Goal: Transaction & Acquisition: Purchase product/service

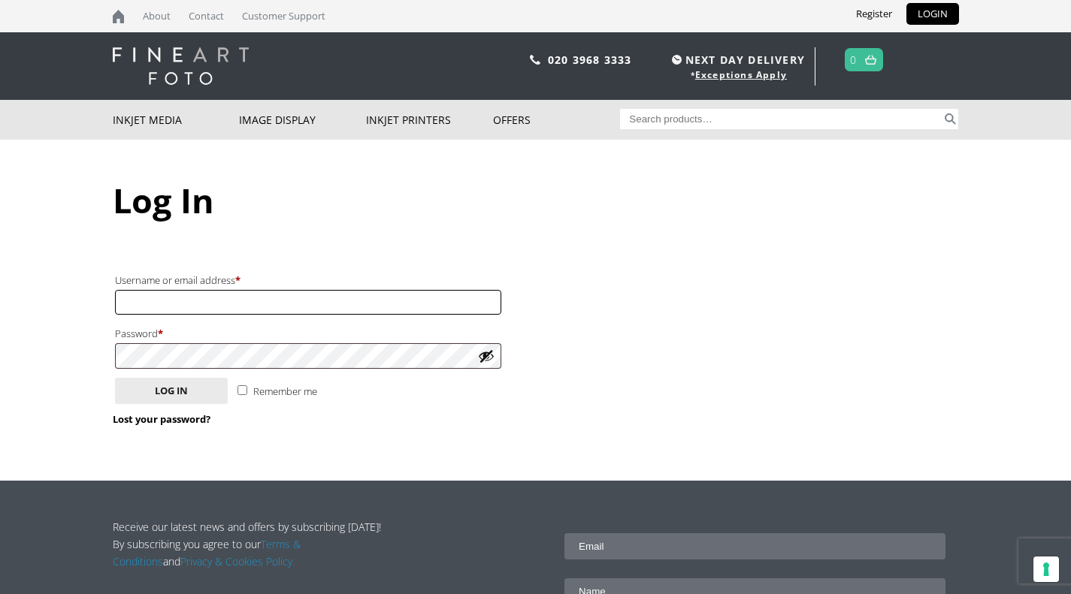
click at [178, 306] on input "Username or email address * Required" at bounding box center [308, 302] width 386 height 25
type input "info@pomfretgallery.co.uk"
click at [115, 378] on button "Log in" at bounding box center [171, 391] width 113 height 26
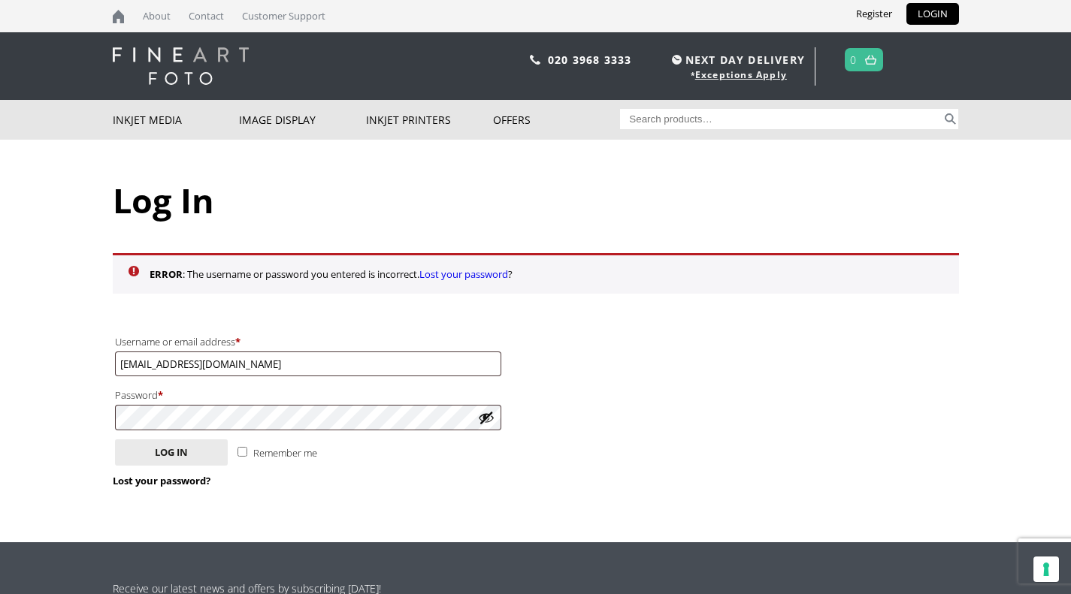
click at [822, 112] on input "Search for:" at bounding box center [781, 119] width 322 height 20
type input "ifa-56"
click at [950, 125] on button "Search" at bounding box center [949, 119] width 17 height 20
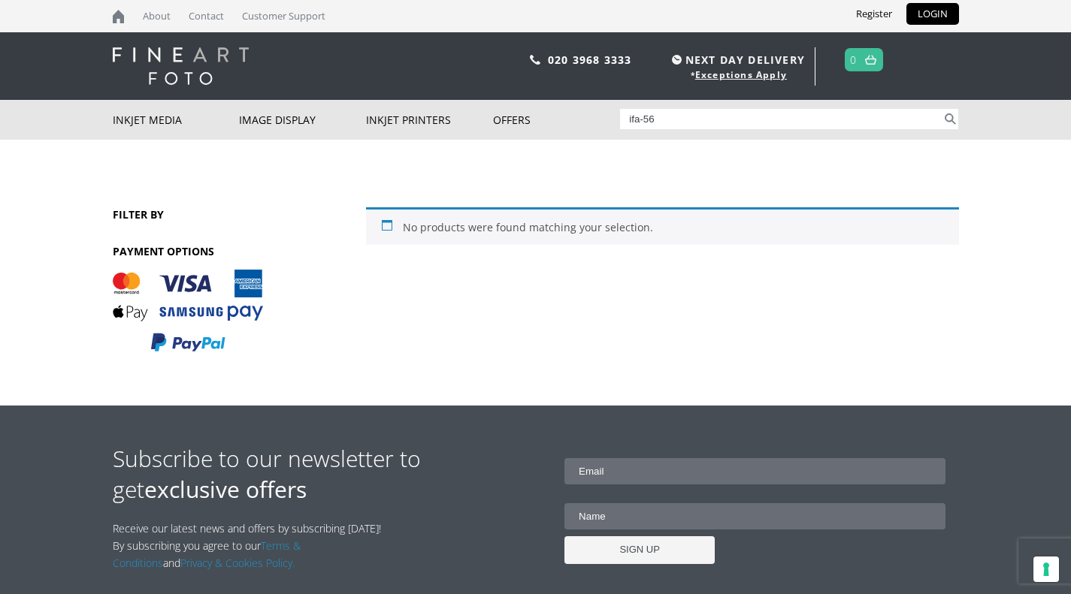
drag, startPoint x: 644, startPoint y: 123, endPoint x: 626, endPoint y: 125, distance: 18.1
click at [626, 125] on input "ifa-56" at bounding box center [781, 119] width 322 height 20
click at [639, 121] on input "ifa-56" at bounding box center [781, 119] width 322 height 20
click at [643, 119] on input "ifa-56" at bounding box center [781, 119] width 322 height 20
drag, startPoint x: 656, startPoint y: 117, endPoint x: 570, endPoint y: 132, distance: 87.0
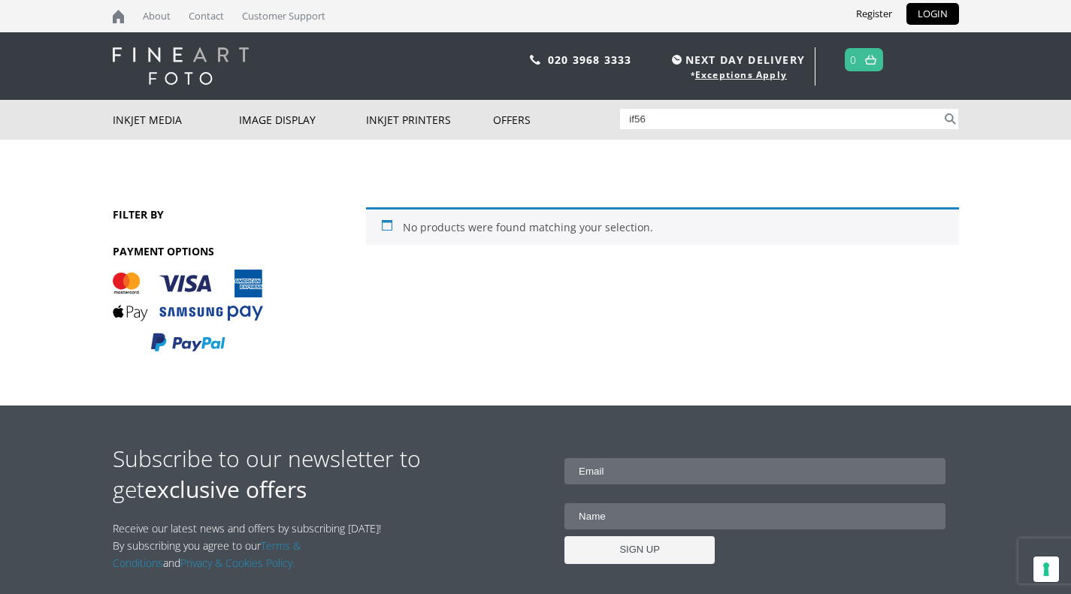
click at [574, 133] on div "Inkjet Media Inkjet Fine Art Paper Inkjet Photo Paper Sample Packs Inkjet Canva…" at bounding box center [536, 120] width 846 height 40
type input "glossy canvas"
click at [961, 116] on nav "CLOSE Inkjet Media Inkjet Fine Art Paper Inkjet Photo Paper Sample Packs Inkjet…" at bounding box center [535, 120] width 1071 height 40
click at [947, 125] on button "Search" at bounding box center [949, 119] width 17 height 20
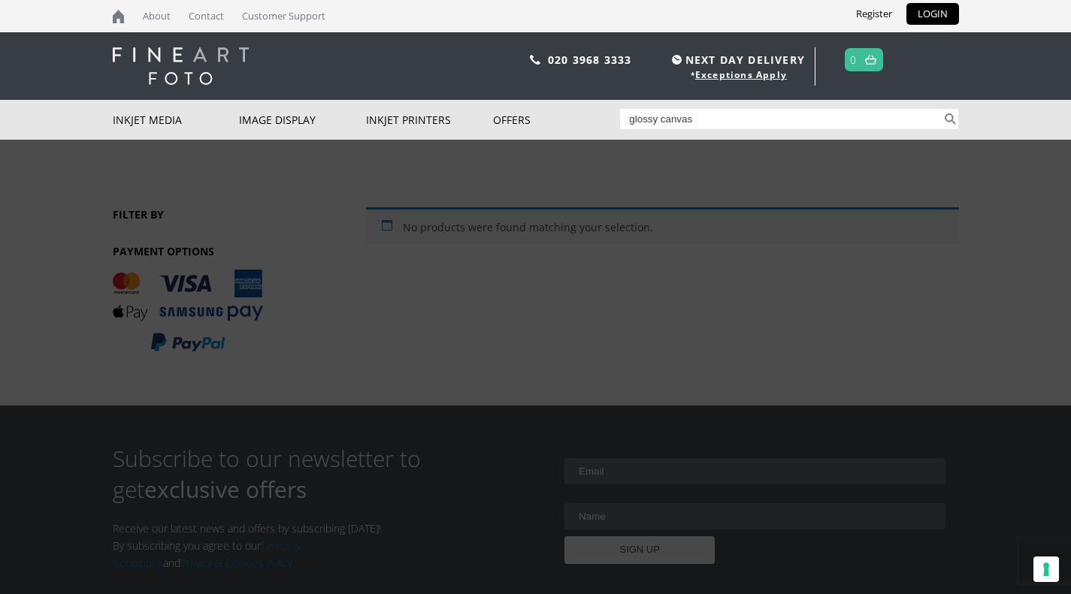
click at [0, 0] on link "Inkjet Canvas" at bounding box center [0, 0] width 0 height 0
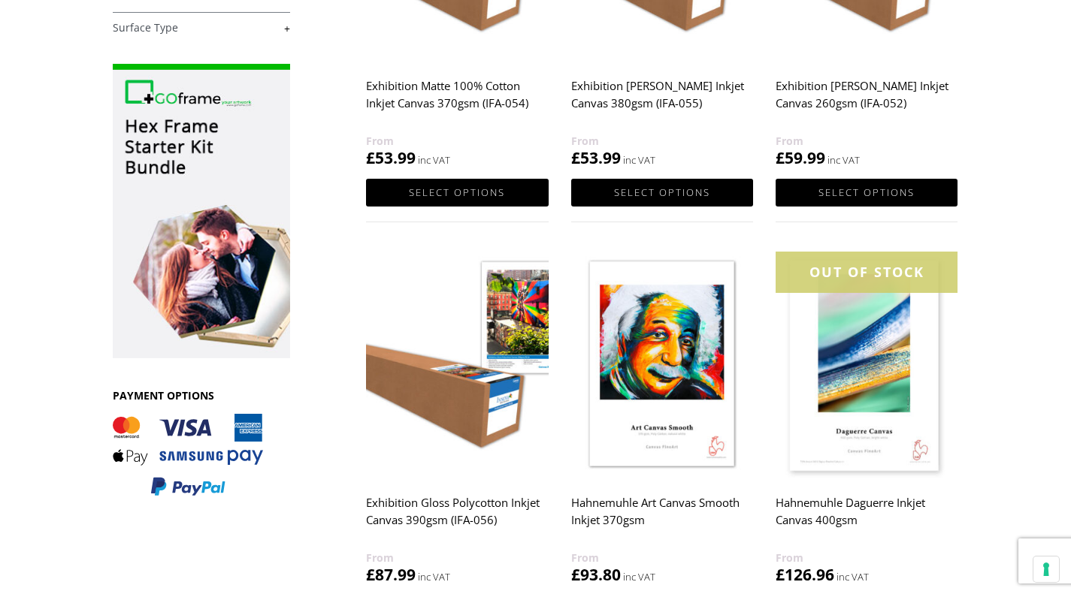
scroll to position [601, 0]
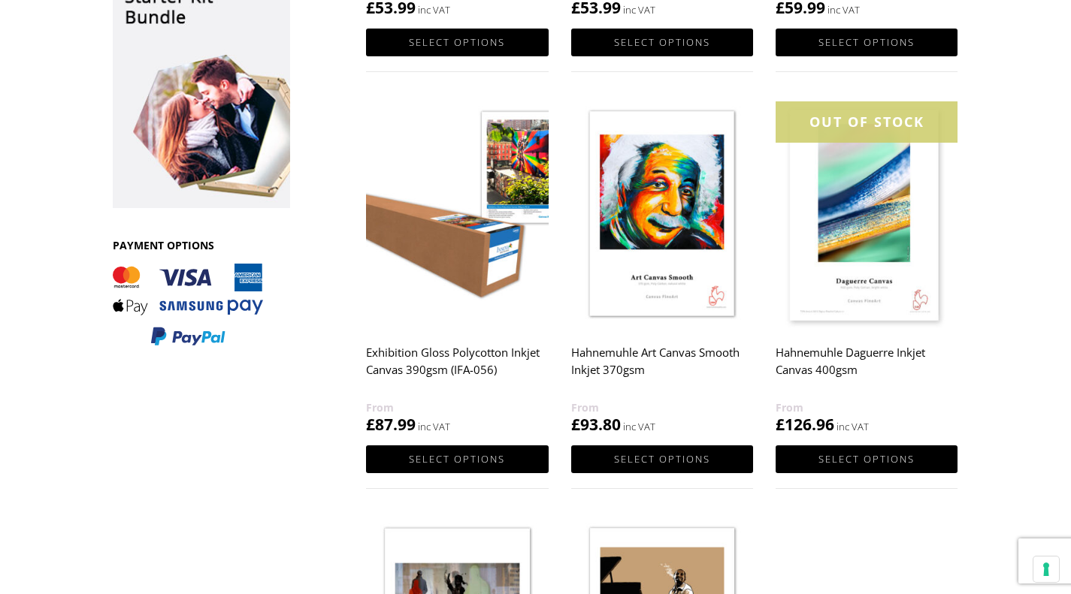
click at [425, 276] on img at bounding box center [457, 215] width 182 height 228
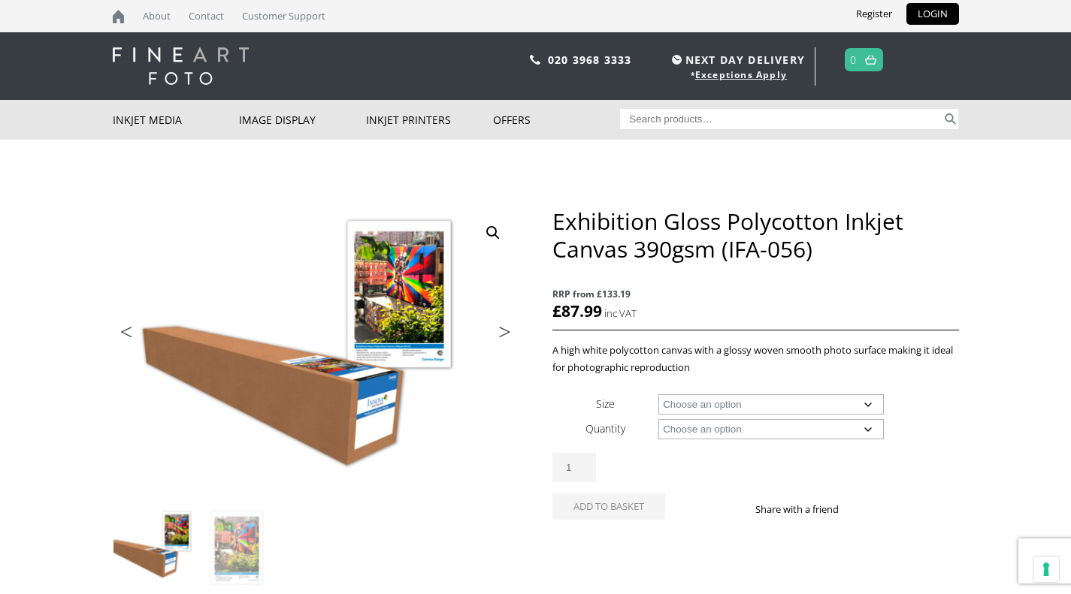
click at [692, 407] on select "Choose an option 17" Wide Roll 24" Wide Roll 36" Wide Roll 44" Wide Roll 60" Wi…" at bounding box center [770, 404] width 225 height 20
click at [658, 394] on select "Choose an option 17" Wide Roll 24" Wide Roll 36" Wide Roll 44" Wide Roll 60" Wi…" at bounding box center [770, 404] width 225 height 20
select select "17-wide-roll"
click at [696, 431] on select "Choose an option 15m" at bounding box center [770, 429] width 225 height 20
select select "15m"
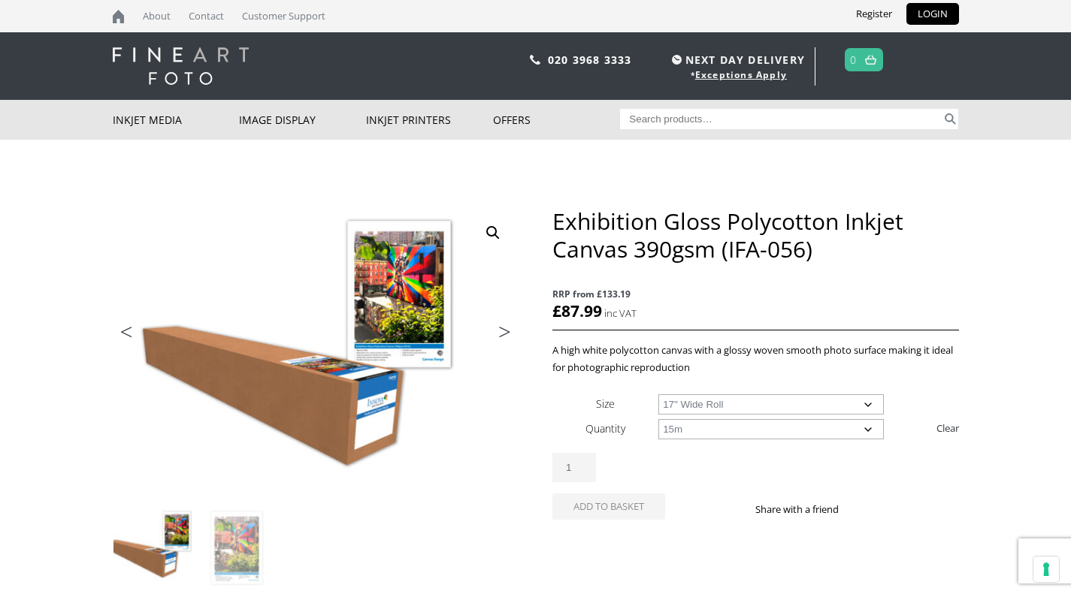
click at [658, 419] on select "Choose an option 15m" at bounding box center [770, 429] width 225 height 20
select select "17-wide-roll"
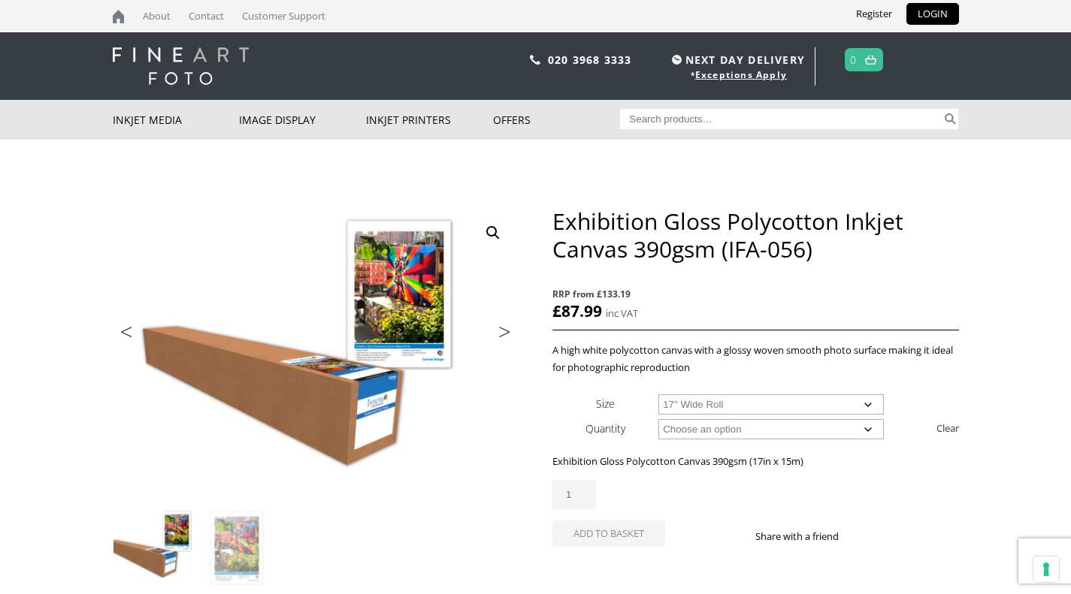
drag, startPoint x: 573, startPoint y: 488, endPoint x: 540, endPoint y: 504, distance: 36.6
click at [548, 503] on div "🔍 Previous Next Exhibition Gloss Polycotton Inkjet Canvas 390gsm (IFA-056) RRP …" at bounding box center [536, 519] width 846 height 624
type input "2"
click at [587, 538] on button "Add to basket" at bounding box center [608, 534] width 113 height 26
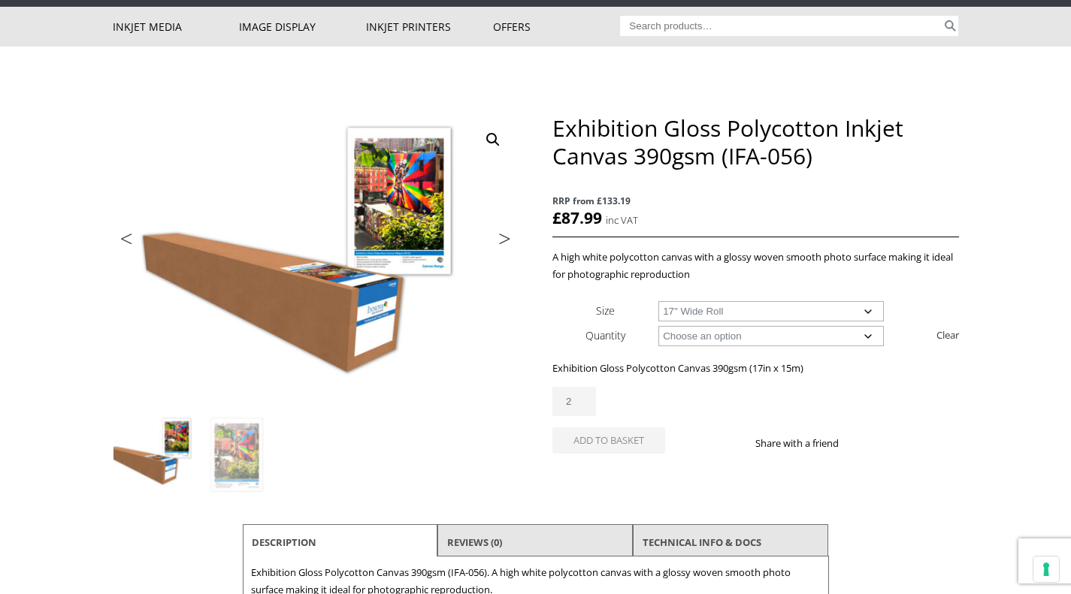
scroll to position [75, 0]
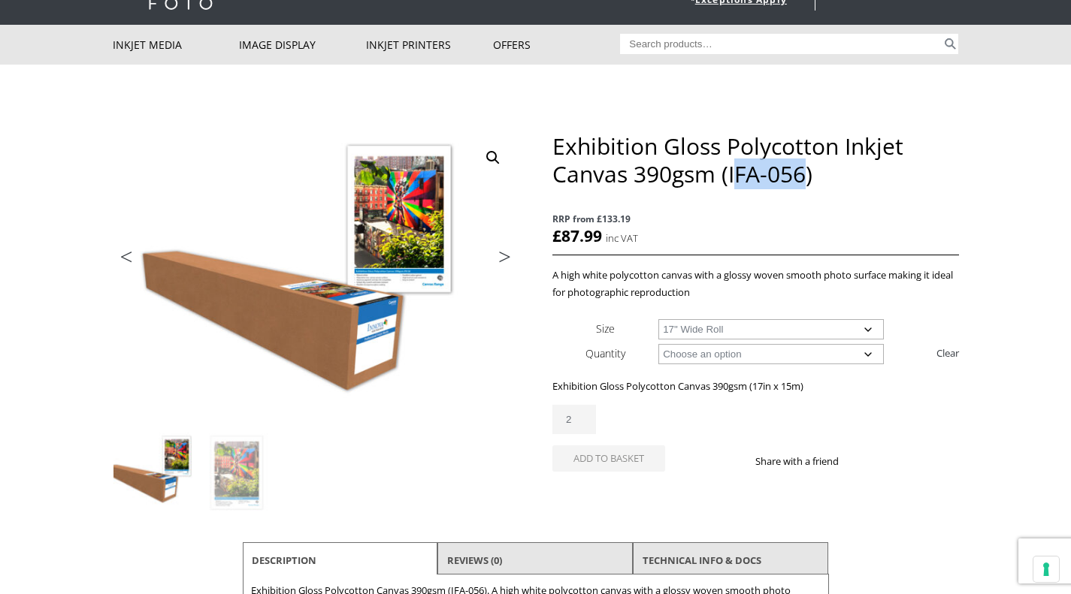
drag, startPoint x: 733, startPoint y: 177, endPoint x: 802, endPoint y: 180, distance: 69.9
click at [802, 180] on h1 "Exhibition Gloss Polycotton Inkjet Canvas 390gsm (IFA-056)" at bounding box center [755, 160] width 406 height 56
drag, startPoint x: 778, startPoint y: 182, endPoint x: 736, endPoint y: 186, distance: 43.1
click at [736, 187] on h1 "Exhibition Gloss Polycotton Inkjet Canvas 390gsm (IFA-056)" at bounding box center [755, 160] width 406 height 56
drag, startPoint x: 728, startPoint y: 180, endPoint x: 800, endPoint y: 181, distance: 72.1
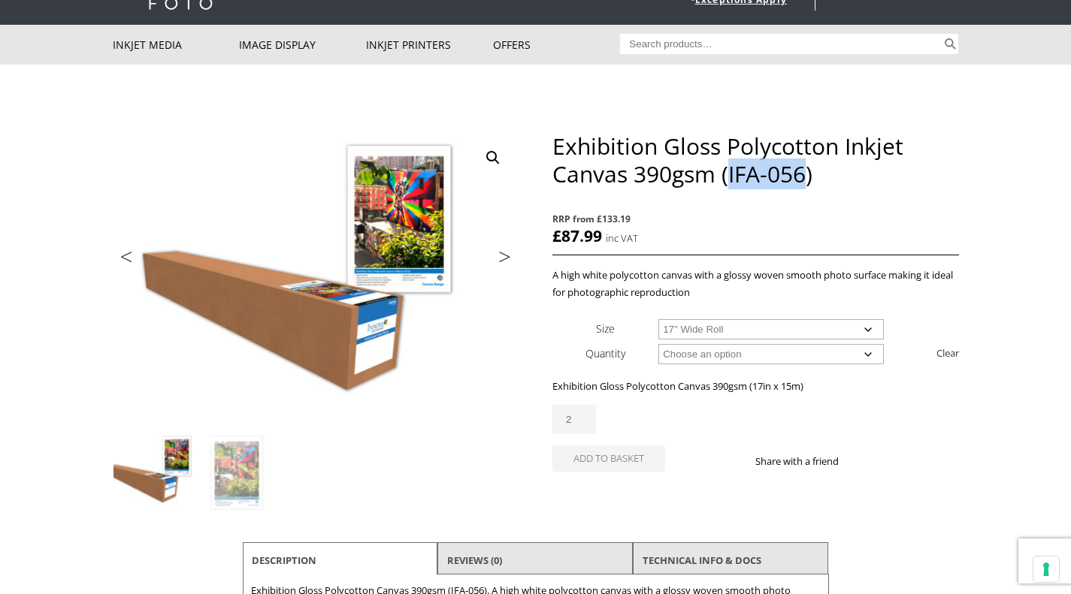
click at [800, 181] on h1 "Exhibition Gloss Polycotton Inkjet Canvas 390gsm (IFA-056)" at bounding box center [755, 160] width 406 height 56
copy h1 "IFA-056"
